Goal: Navigation & Orientation: Find specific page/section

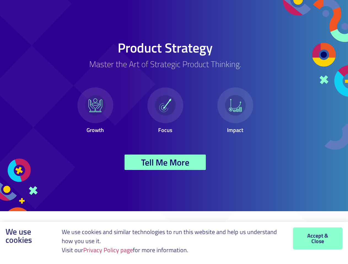
click at [174, 132] on p "Focus" at bounding box center [165, 130] width 64 height 8
click at [110, 250] on link "Privacy Policy page" at bounding box center [108, 249] width 50 height 9
